Goal: Task Accomplishment & Management: Manage account settings

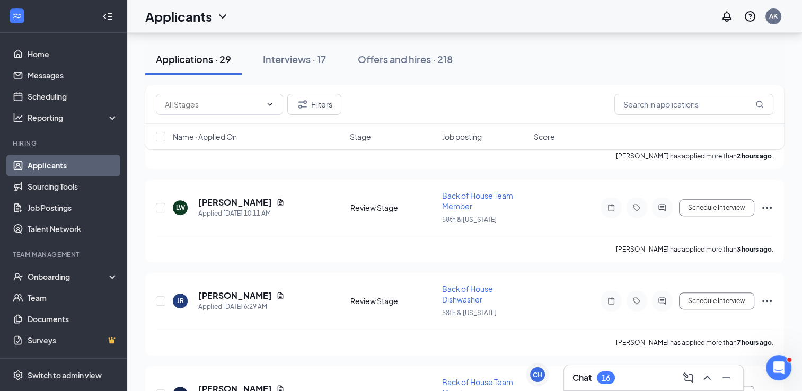
scroll to position [356, 0]
click at [705, 375] on icon "ChevronUp" at bounding box center [707, 378] width 13 height 13
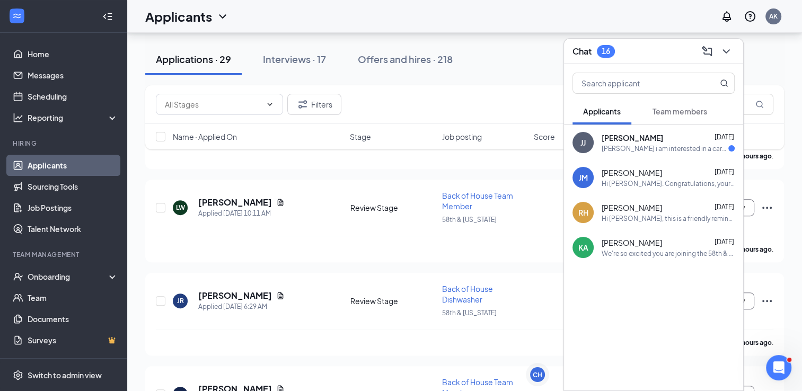
click at [691, 111] on span "Team members" at bounding box center [680, 112] width 55 height 10
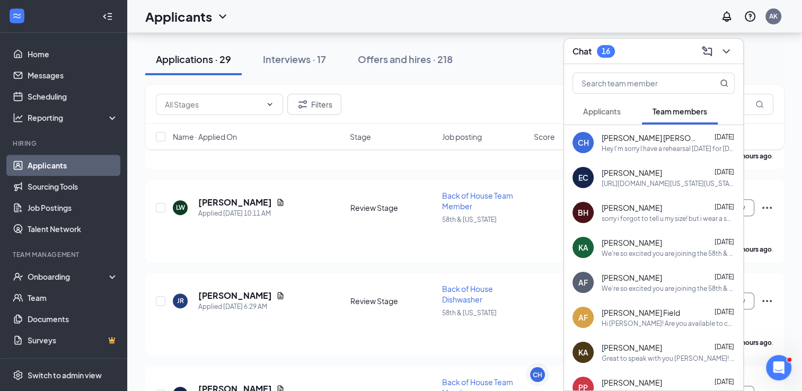
click at [609, 109] on span "Applicants" at bounding box center [602, 112] width 38 height 10
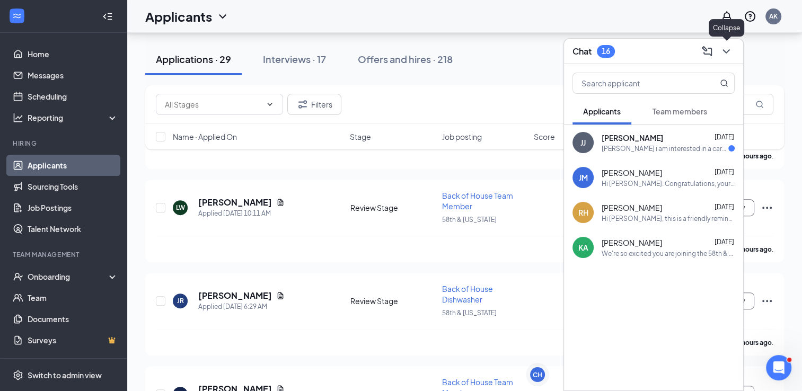
click at [721, 51] on icon "ChevronDown" at bounding box center [726, 51] width 13 height 13
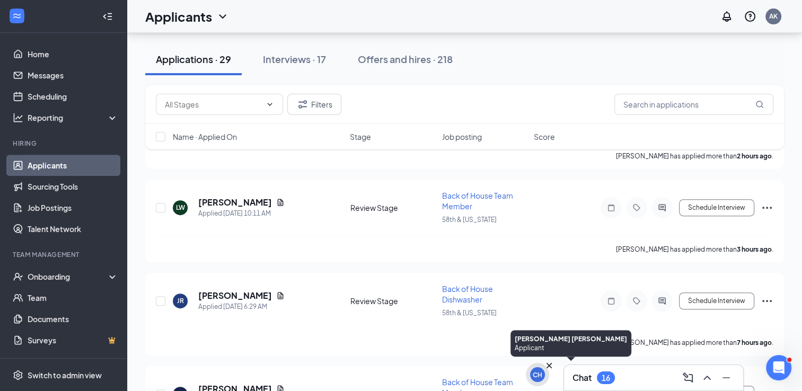
click at [535, 379] on div "CH" at bounding box center [538, 375] width 10 height 9
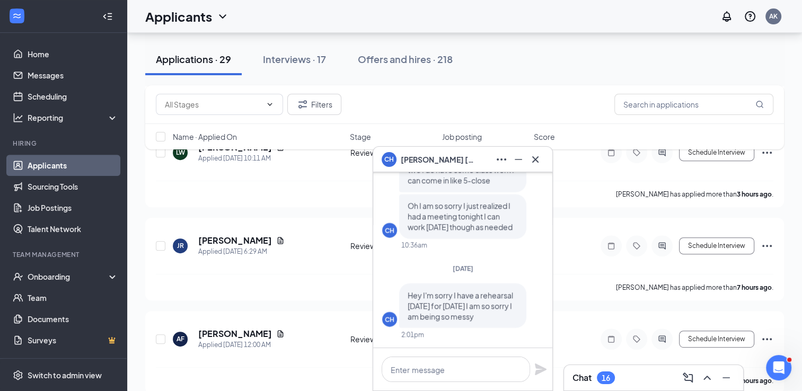
scroll to position [412, 0]
click at [532, 158] on icon "Cross" at bounding box center [535, 159] width 13 height 13
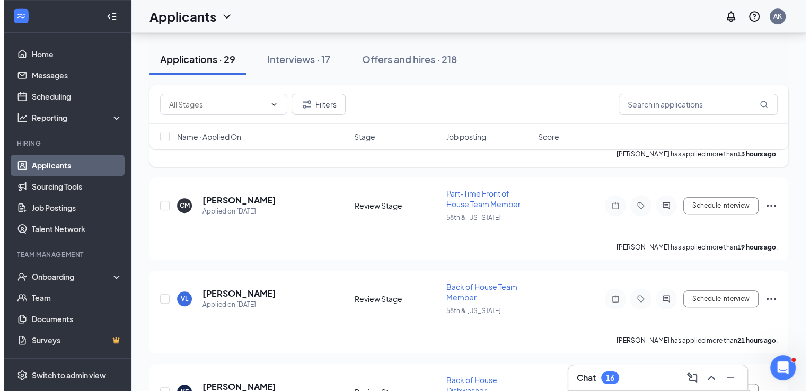
scroll to position [638, 0]
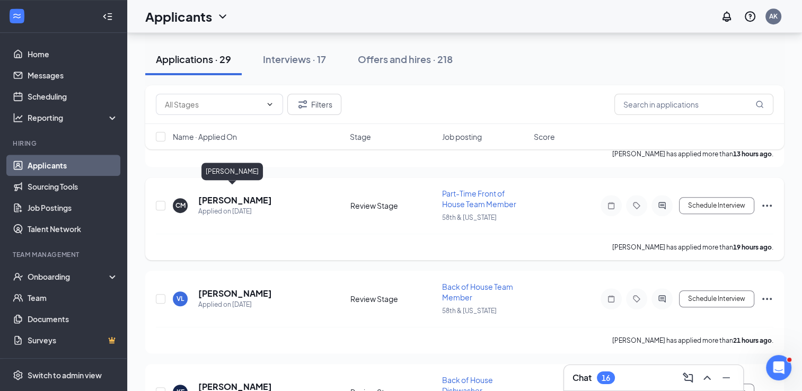
click at [215, 195] on h5 "[PERSON_NAME]" at bounding box center [235, 201] width 74 height 12
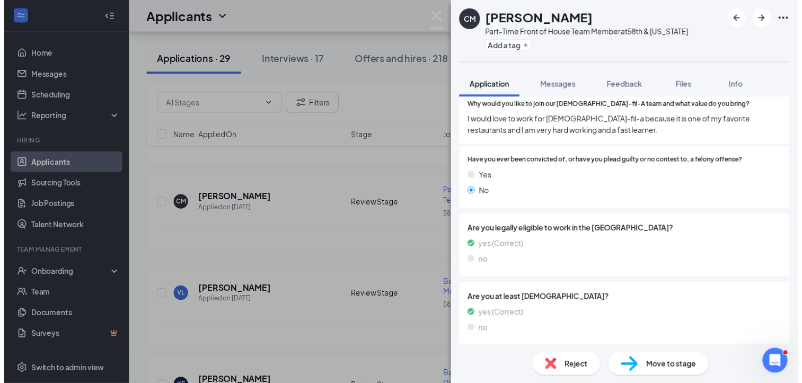
scroll to position [328, 0]
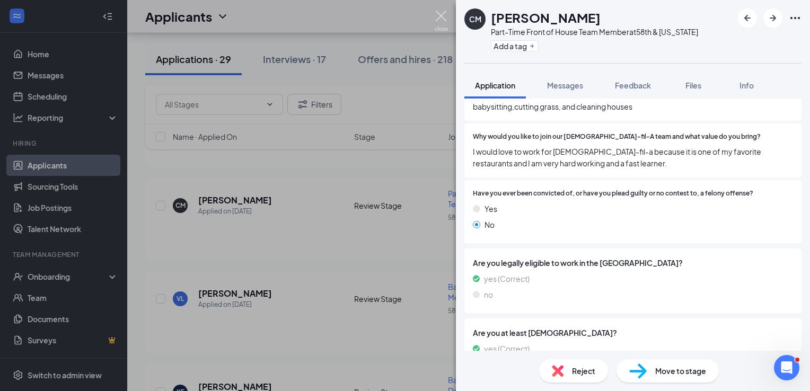
click at [441, 15] on img at bounding box center [441, 21] width 13 height 21
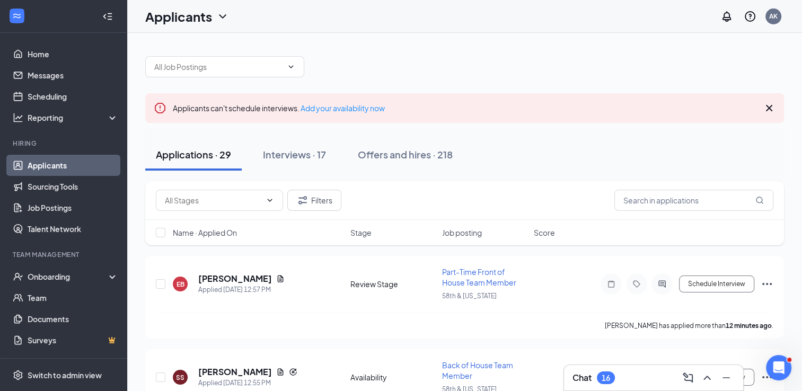
click at [460, 236] on span "Job posting" at bounding box center [462, 232] width 40 height 11
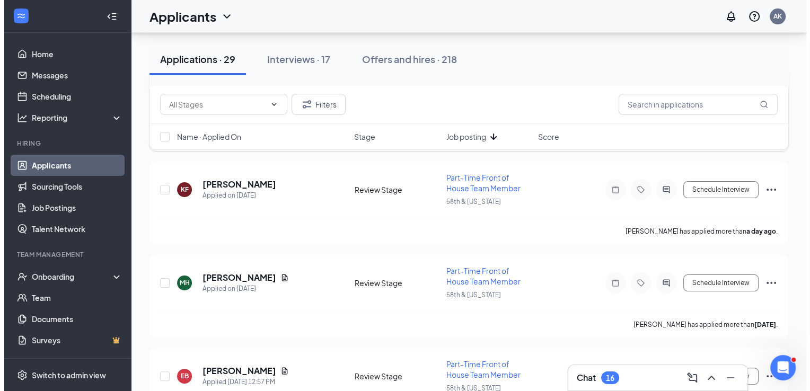
scroll to position [187, 0]
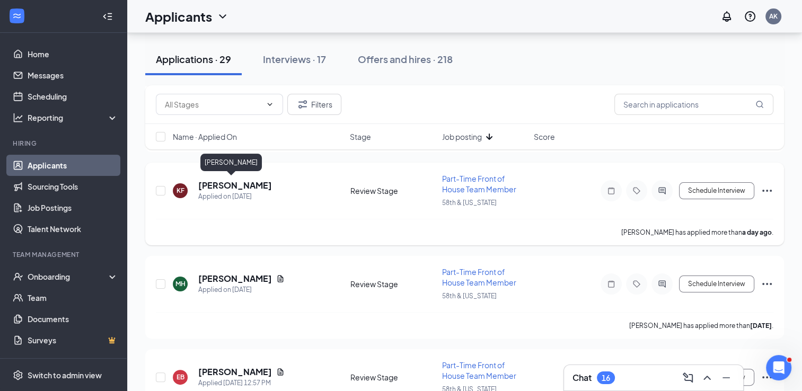
click at [218, 180] on h5 "[PERSON_NAME]" at bounding box center [235, 186] width 74 height 12
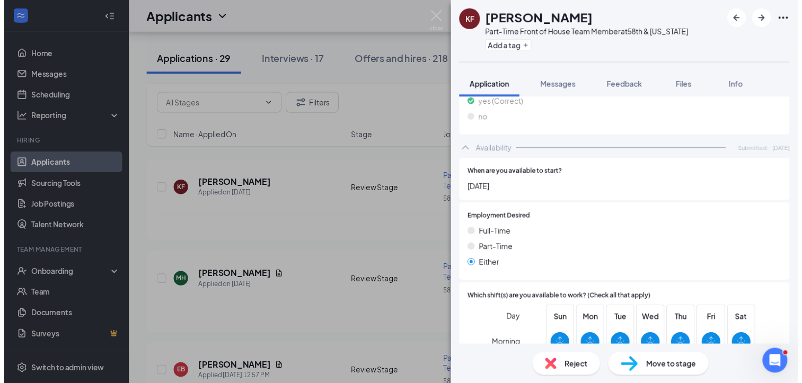
scroll to position [704, 0]
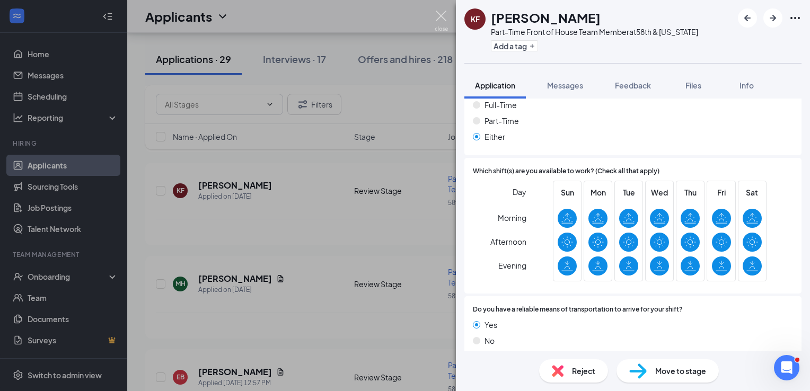
click at [442, 15] on img at bounding box center [441, 21] width 13 height 21
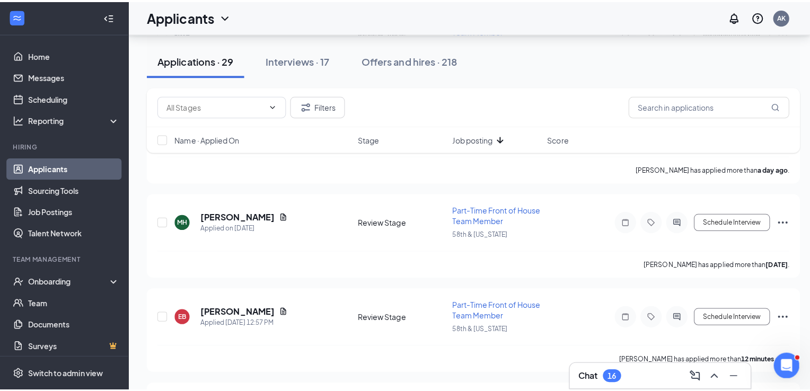
scroll to position [252, 0]
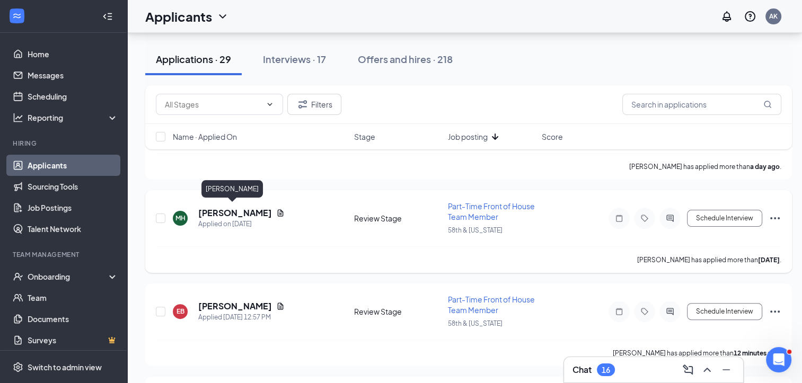
click at [240, 209] on h5 "[PERSON_NAME]" at bounding box center [235, 213] width 74 height 12
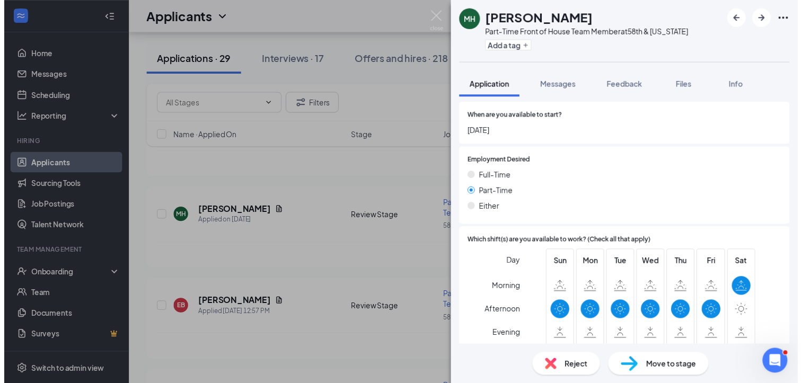
scroll to position [732, 0]
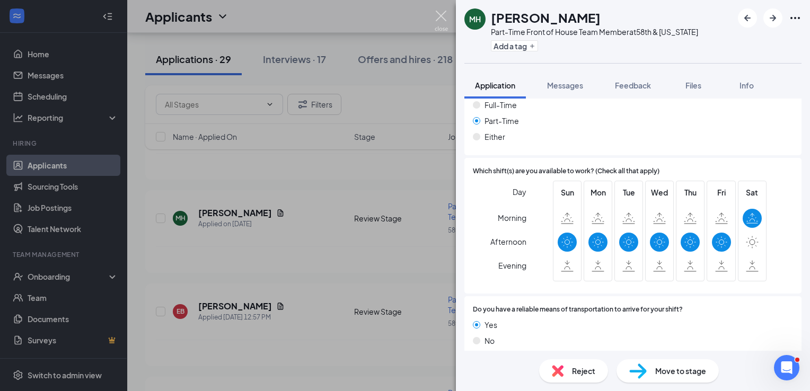
click at [442, 12] on img at bounding box center [441, 21] width 13 height 21
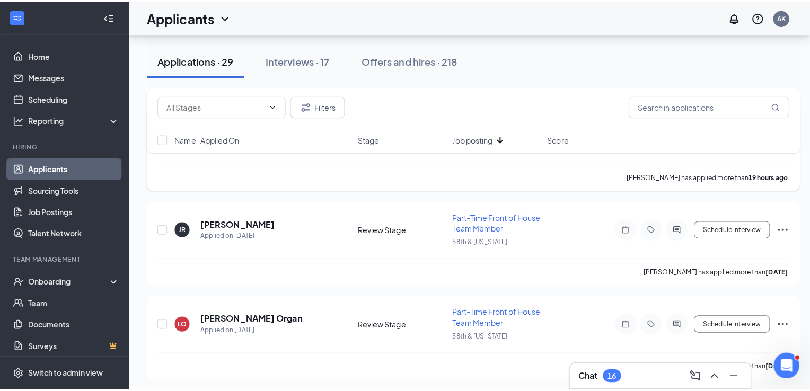
scroll to position [776, 0]
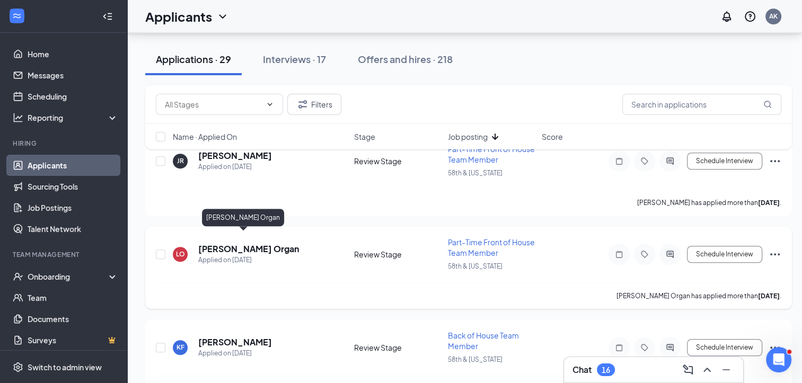
click at [236, 243] on h5 "[PERSON_NAME] Organ" at bounding box center [248, 249] width 101 height 12
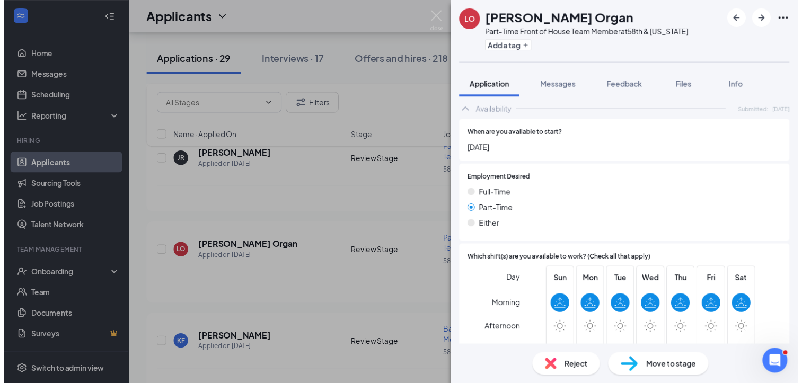
scroll to position [603, 0]
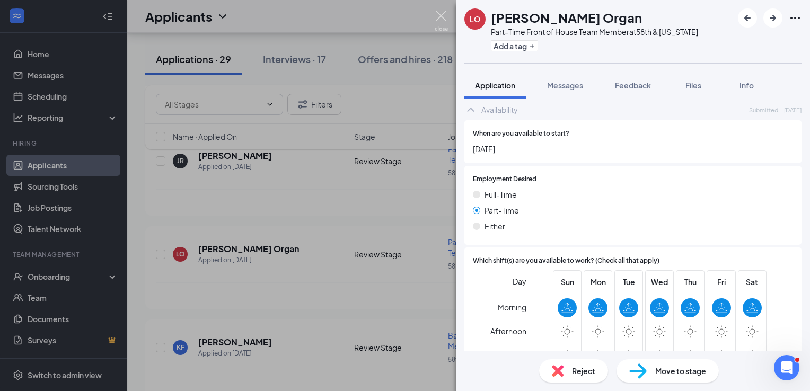
click at [442, 14] on img at bounding box center [441, 21] width 13 height 21
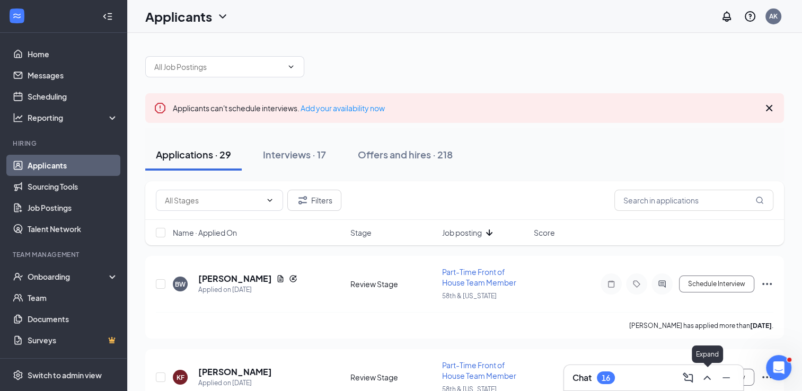
click at [706, 381] on icon "ChevronUp" at bounding box center [707, 378] width 13 height 13
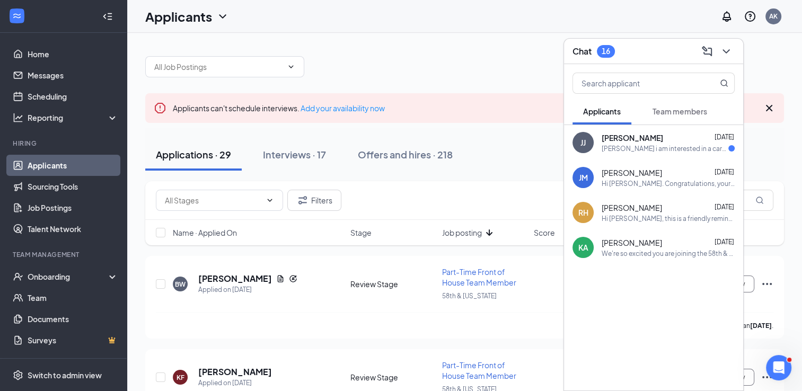
click at [684, 111] on span "Team members" at bounding box center [680, 112] width 55 height 10
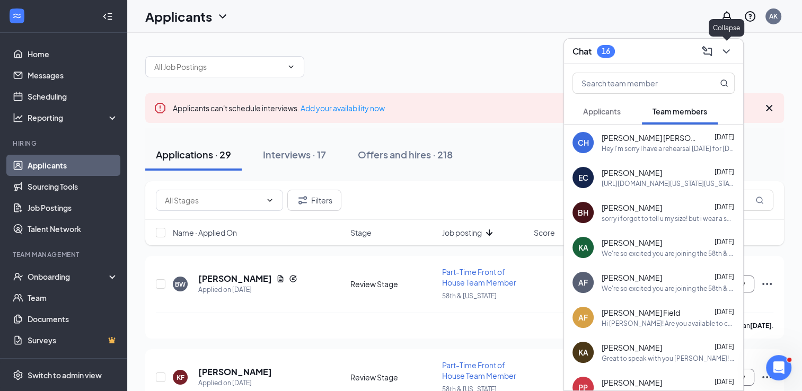
click at [723, 50] on icon "ChevronDown" at bounding box center [726, 51] width 7 height 4
